Goal: Task Accomplishment & Management: Use online tool/utility

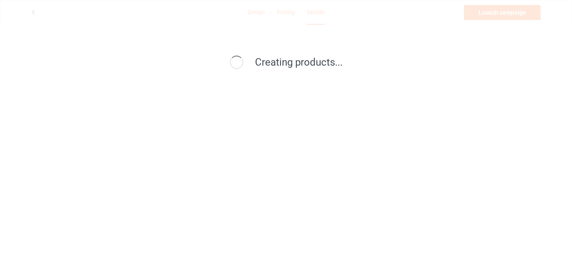
click at [356, 129] on div "Creating products..." at bounding box center [286, 134] width 572 height 268
